Goal: Transaction & Acquisition: Obtain resource

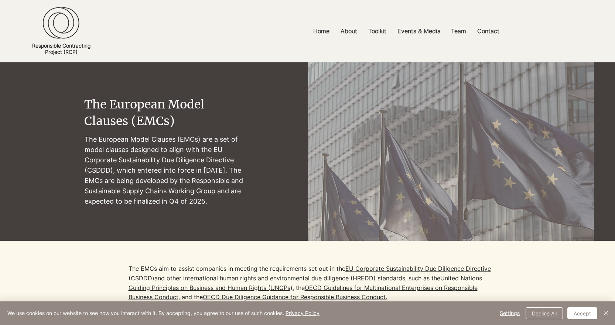
click at [326, 31] on p "Home" at bounding box center [321, 31] width 24 height 17
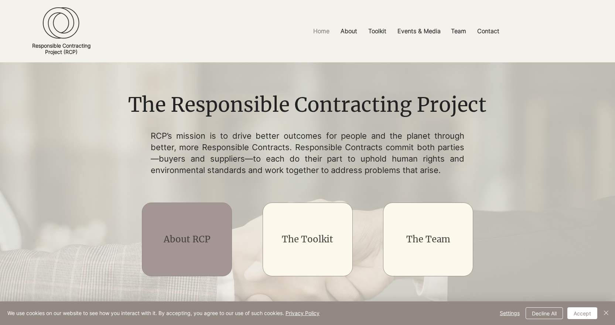
click at [206, 234] on link "About RCP" at bounding box center [187, 239] width 47 height 11
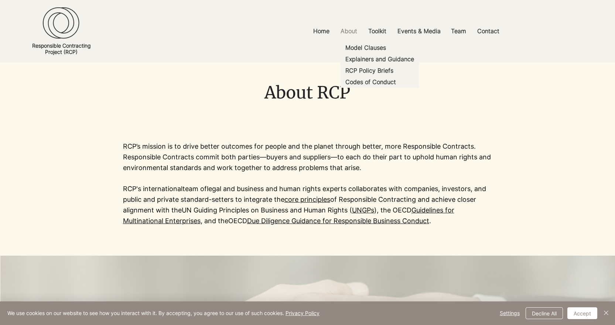
click at [372, 47] on p "Model Clauses" at bounding box center [365, 47] width 47 height 11
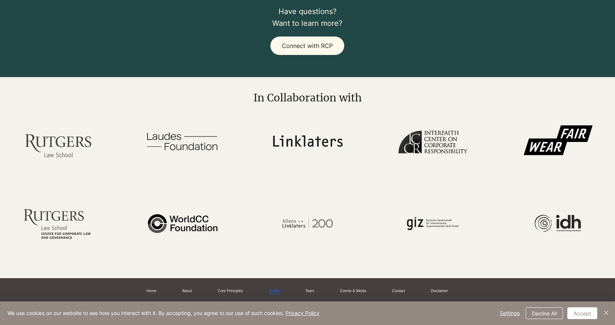
scroll to position [1737, 0]
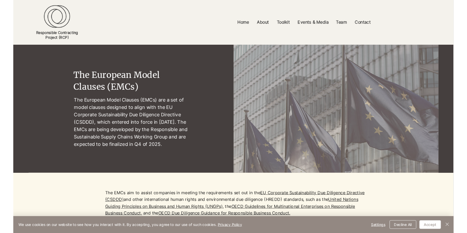
scroll to position [258, 0]
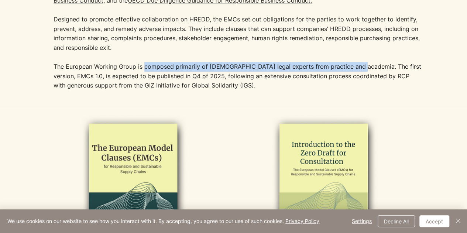
drag, startPoint x: 143, startPoint y: 67, endPoint x: 353, endPoint y: 65, distance: 210.1
click at [354, 65] on p "The European Working Group is composed primarily of [DEMOGRAPHIC_DATA] legal ex…" at bounding box center [238, 76] width 369 height 28
copy p "composed primarily of [DEMOGRAPHIC_DATA] legal experts from practice and academ…"
click at [152, 152] on img at bounding box center [132, 183] width 154 height 140
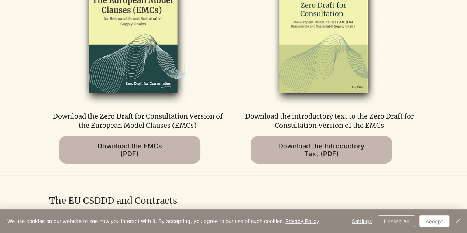
click at [130, 153] on span "Download the EMCs (PDF)" at bounding box center [129, 150] width 65 height 16
